Goal: Information Seeking & Learning: Learn about a topic

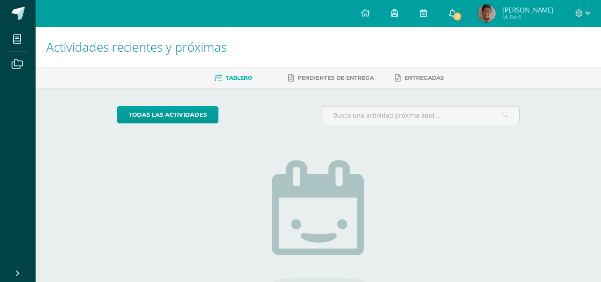
click at [462, 18] on span "1" at bounding box center [457, 17] width 10 height 10
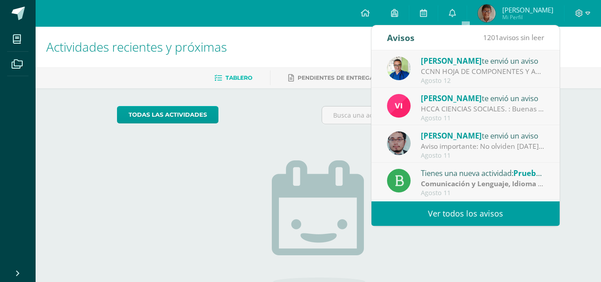
click at [460, 118] on div "Agosto 11" at bounding box center [483, 118] width 124 height 8
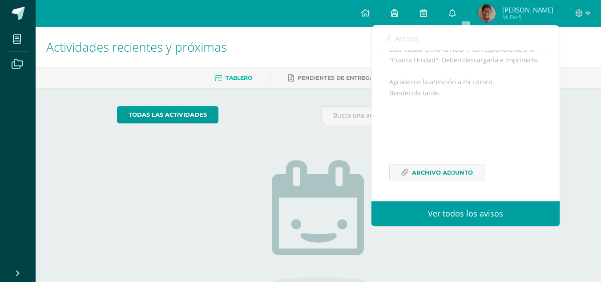
scroll to position [137, 0]
click at [434, 173] on span "Archivo Adjunto" at bounding box center [442, 172] width 61 height 16
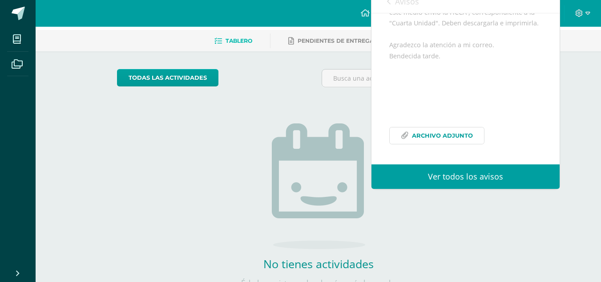
scroll to position [81, 0]
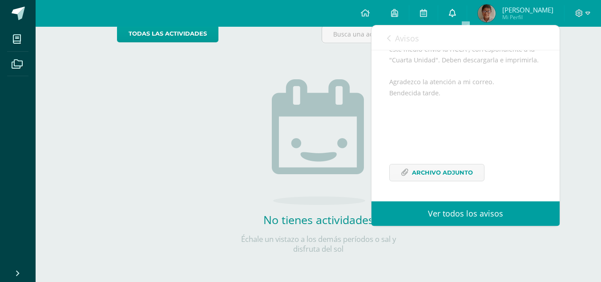
click at [456, 11] on icon at bounding box center [452, 13] width 7 height 8
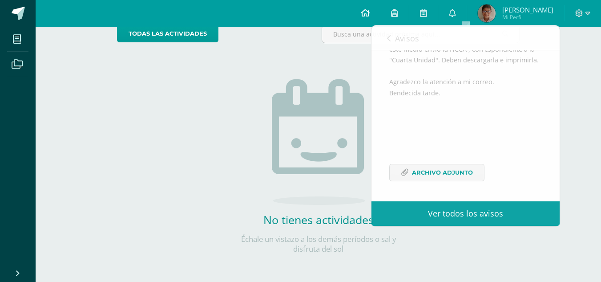
click at [380, 10] on link at bounding box center [365, 13] width 30 height 27
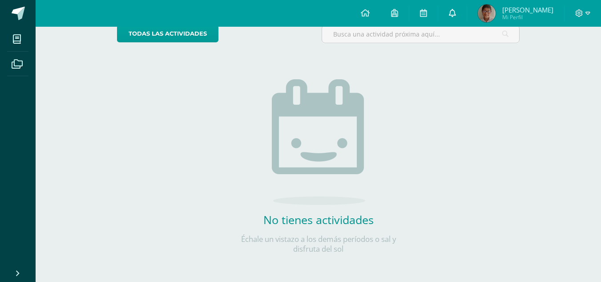
click at [456, 10] on icon at bounding box center [452, 13] width 7 height 8
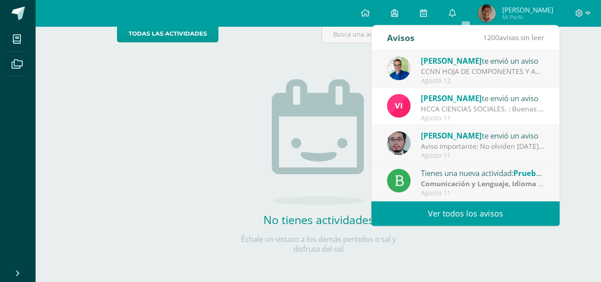
click at [458, 75] on div "CCNN HOJA DE COMPONENTES Y ACTIVIADES IV UNIDAD: TEMAS IV UNIDAD - Método cient…" at bounding box center [483, 71] width 124 height 10
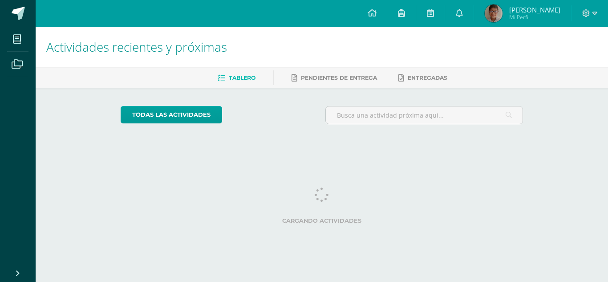
click at [229, 145] on div "todas las Actividades No tienes actividades Échale un vistazo a los demás perío…" at bounding box center [322, 118] width 438 height 61
